Goal: Navigation & Orientation: Find specific page/section

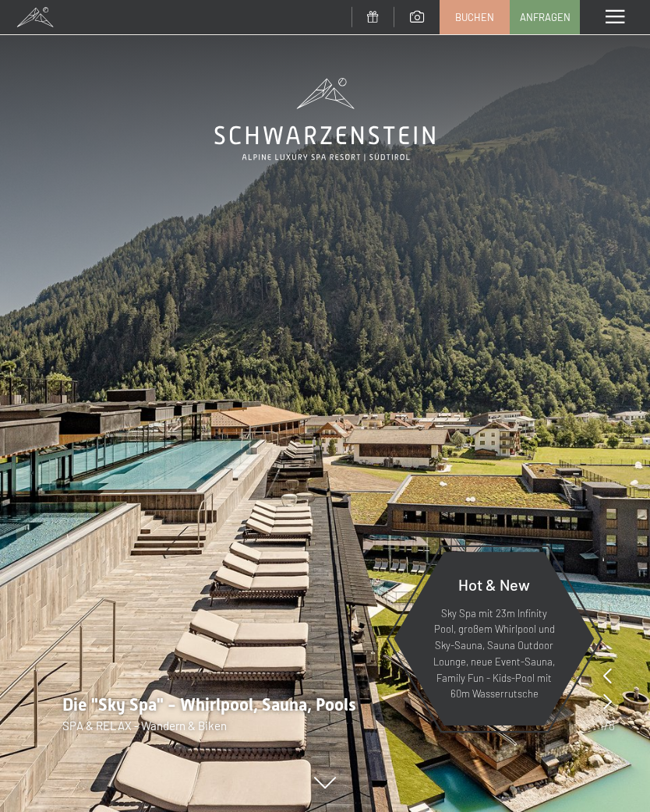
click at [620, 27] on div "Menü" at bounding box center [615, 17] width 70 height 34
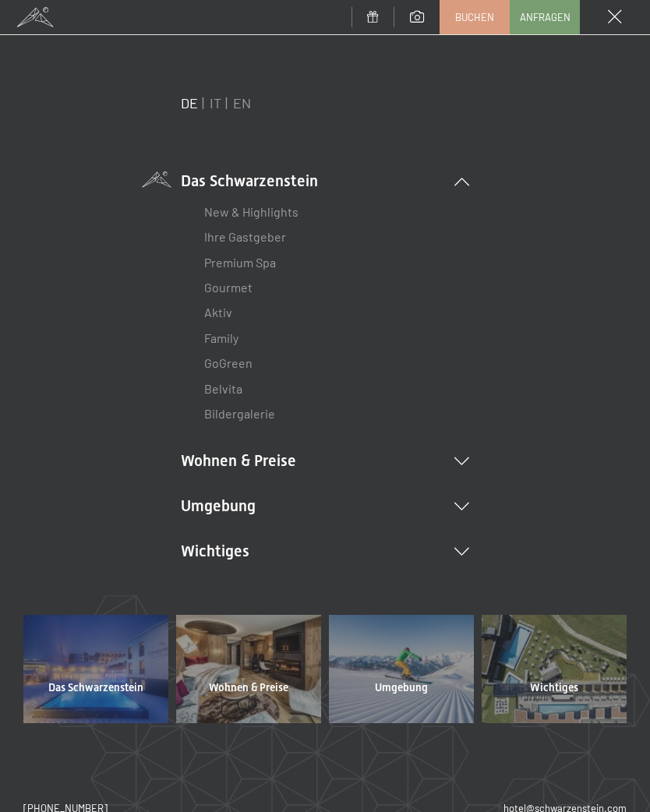
click at [468, 506] on icon at bounding box center [461, 507] width 15 height 8
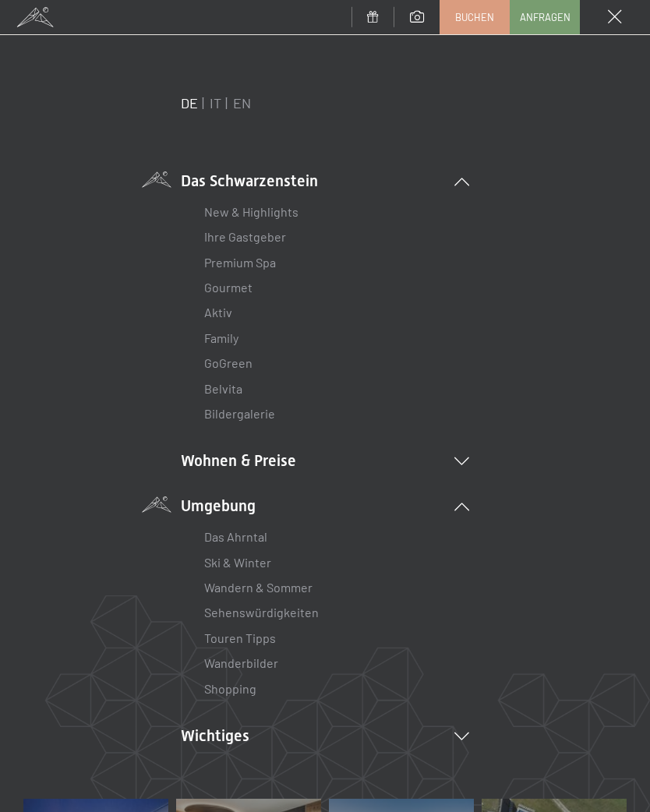
click at [275, 658] on link "Wanderbilder" at bounding box center [241, 663] width 74 height 15
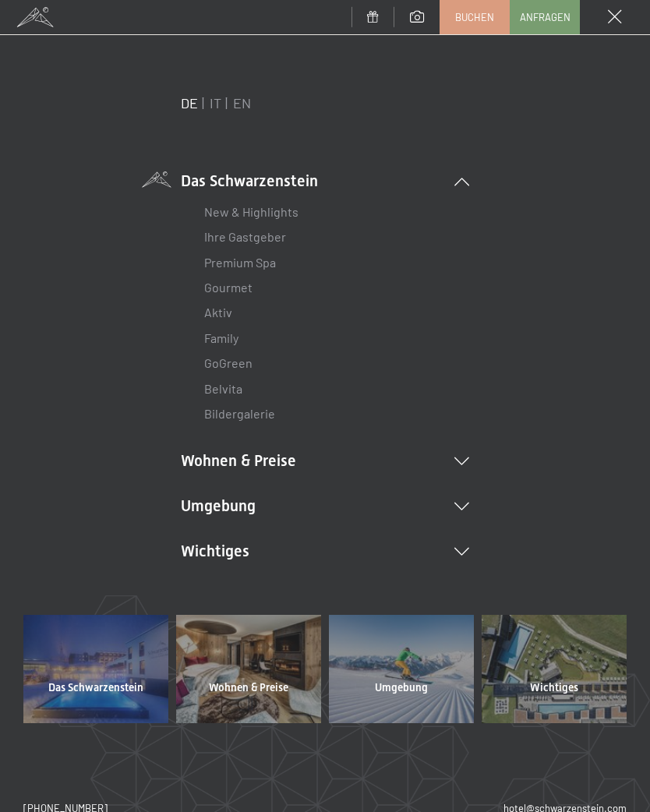
click at [278, 504] on li "Umgebung Das Ahrntal Ski & Winter Skifahren Skischule Wandern & [PERSON_NAME] W…" at bounding box center [325, 506] width 288 height 22
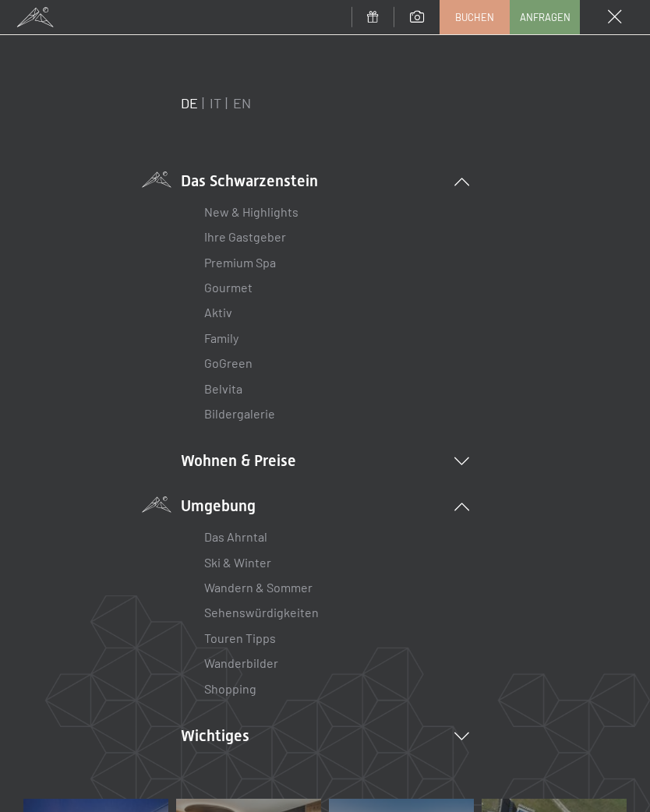
click at [275, 658] on link "Wanderbilder" at bounding box center [241, 663] width 74 height 15
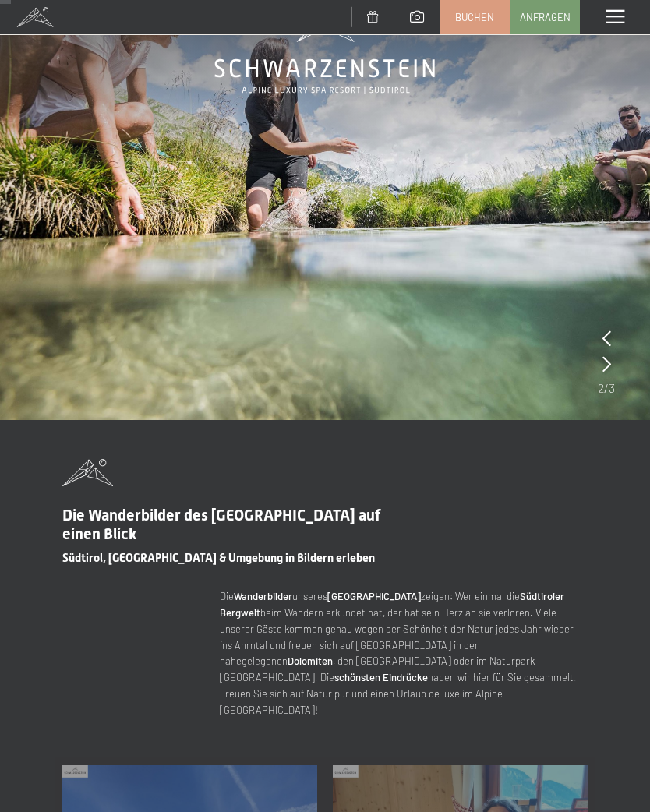
scroll to position [62, 0]
